Goal: Find specific page/section: Find specific page/section

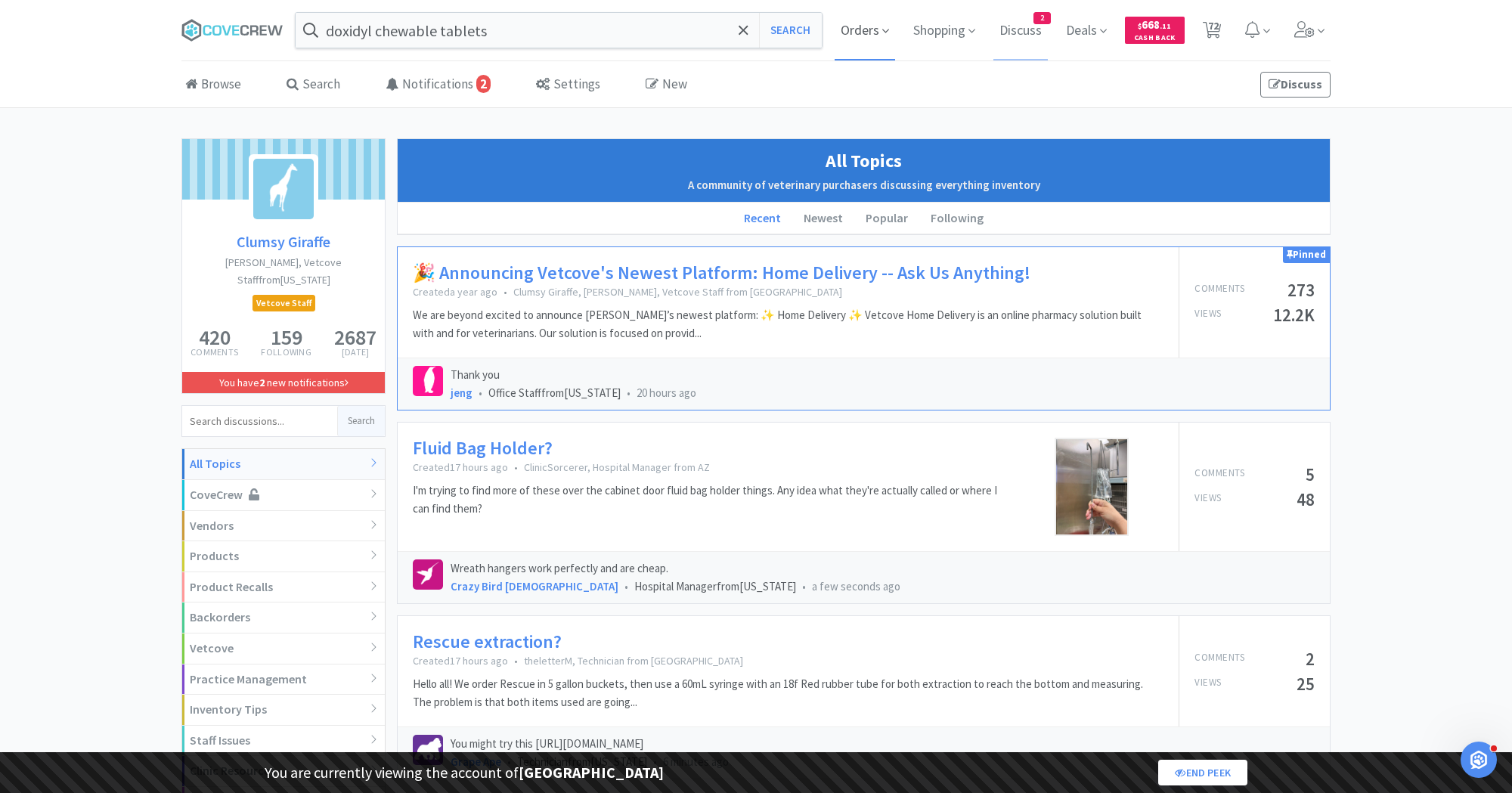
click at [865, 28] on span "Orders" at bounding box center [865, 30] width 60 height 60
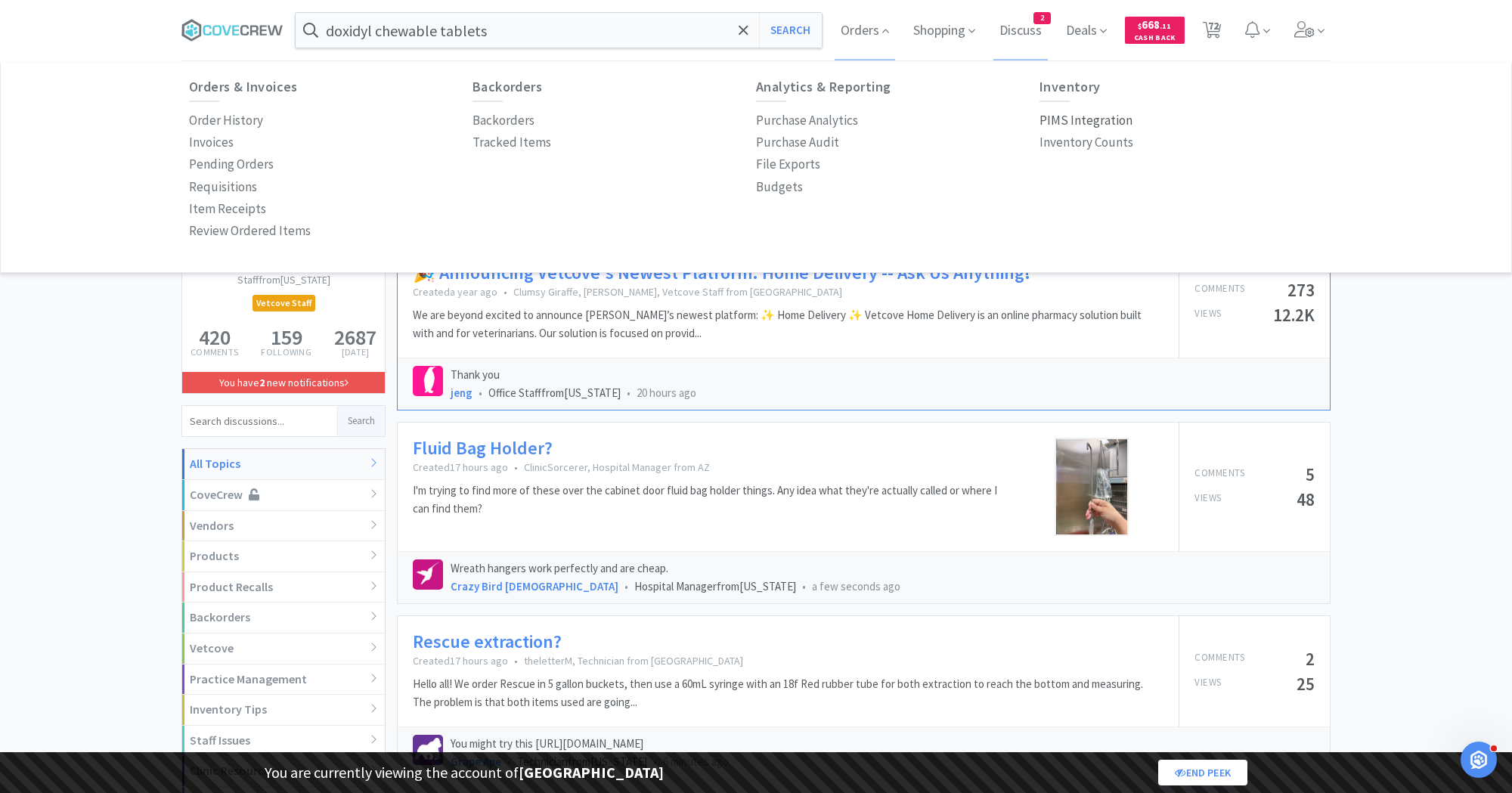
click at [1059, 120] on p "PIMS Integration" at bounding box center [1086, 120] width 93 height 20
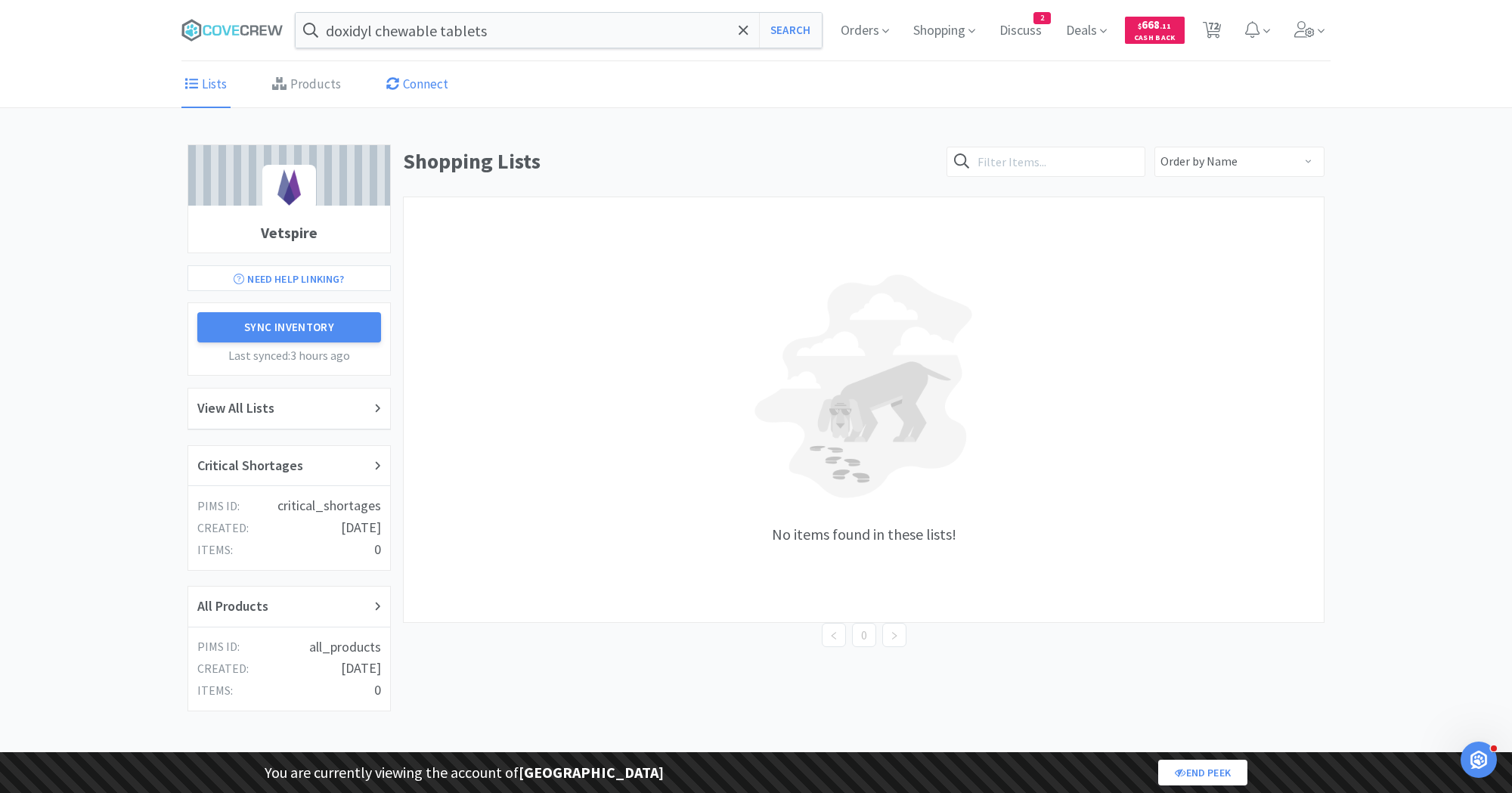
click at [427, 92] on link "Connect" at bounding box center [417, 85] width 70 height 46
